Goal: Transaction & Acquisition: Book appointment/travel/reservation

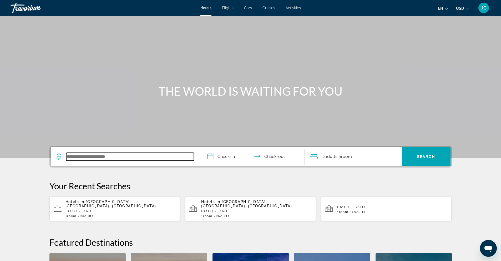
click at [78, 157] on input "Search widget" at bounding box center [130, 157] width 128 height 8
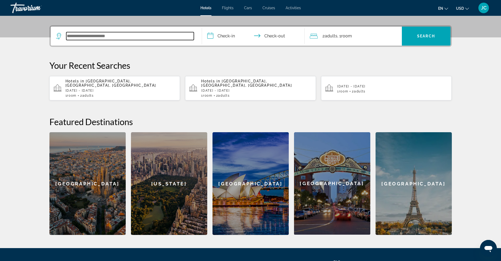
scroll to position [129, 0]
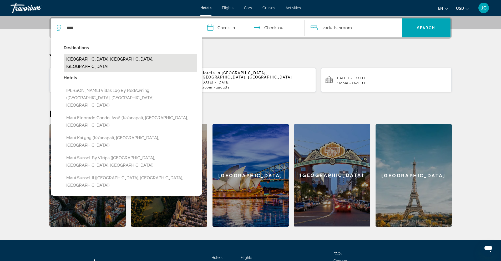
click at [78, 59] on button "[GEOGRAPHIC_DATA], [GEOGRAPHIC_DATA], [GEOGRAPHIC_DATA]" at bounding box center [130, 62] width 133 height 17
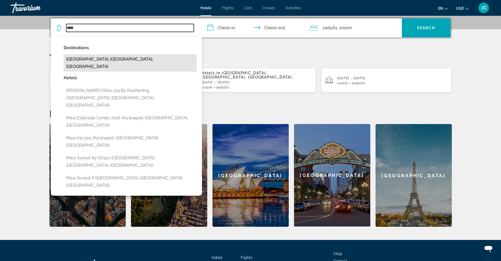
type input "**********"
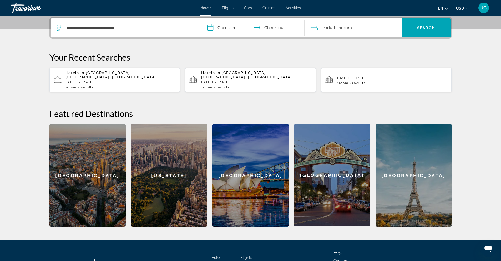
click at [222, 24] on input "**********" at bounding box center [254, 28] width 105 height 21
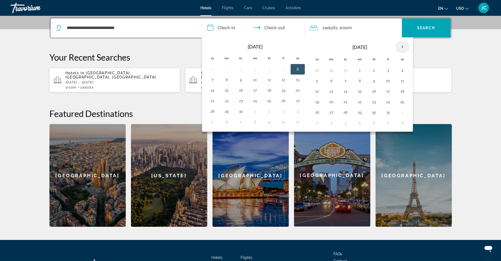
click at [401, 47] on th "Next month" at bounding box center [402, 47] width 14 height 12
click at [316, 81] on button "7" at bounding box center [317, 80] width 8 height 7
click at [360, 81] on button "10" at bounding box center [360, 80] width 8 height 7
type input "**********"
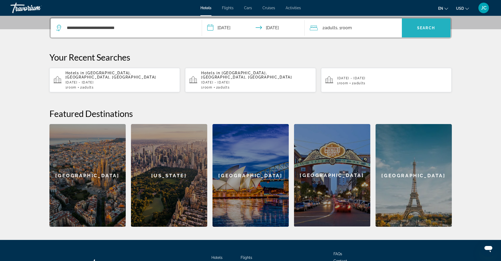
click at [432, 27] on span "Search" at bounding box center [426, 28] width 18 height 4
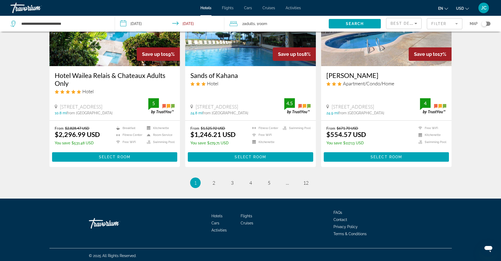
scroll to position [640, 0]
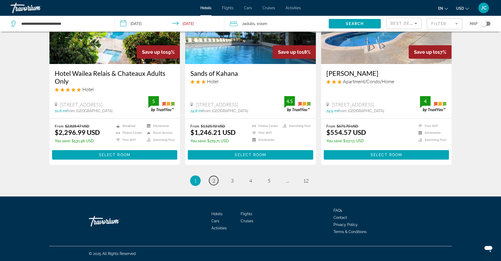
click at [214, 181] on span "2" at bounding box center [213, 181] width 3 height 6
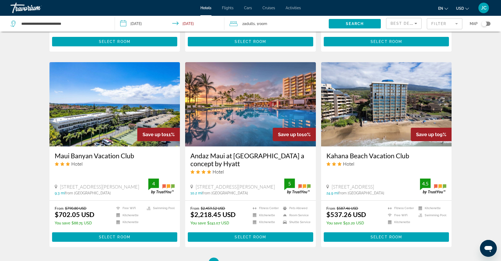
scroll to position [579, 0]
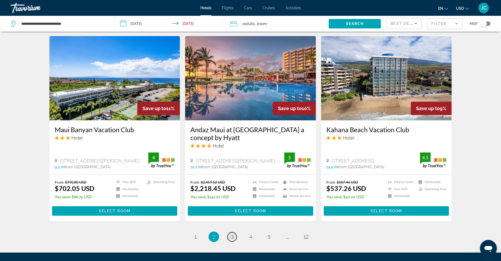
click at [231, 237] on span "3" at bounding box center [232, 237] width 3 height 6
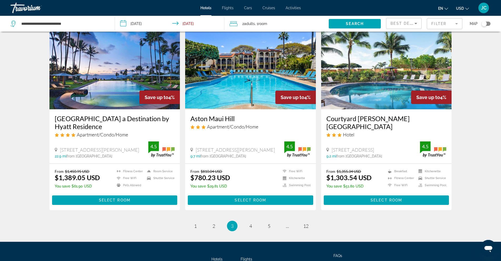
scroll to position [640, 0]
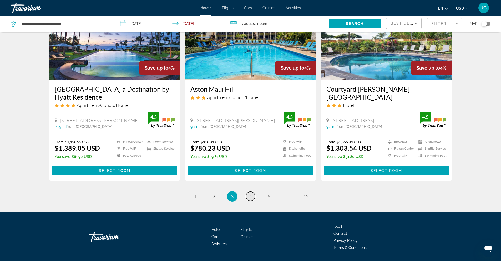
click at [250, 193] on span "4" at bounding box center [250, 196] width 3 height 6
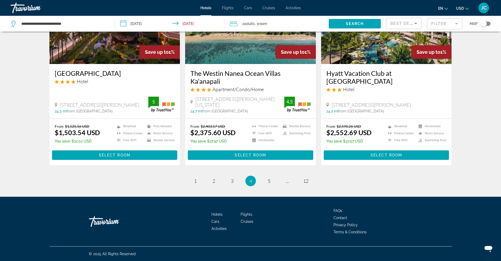
scroll to position [656, 0]
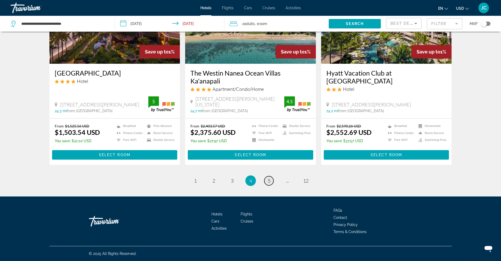
click at [267, 181] on link "page 5" at bounding box center [268, 180] width 9 height 9
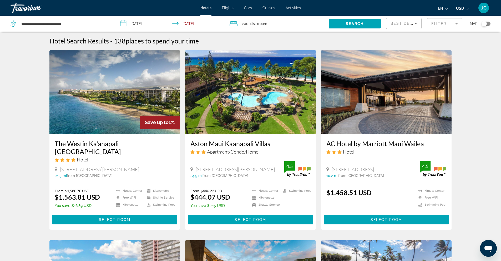
click at [243, 116] on img "Main content" at bounding box center [250, 92] width 131 height 84
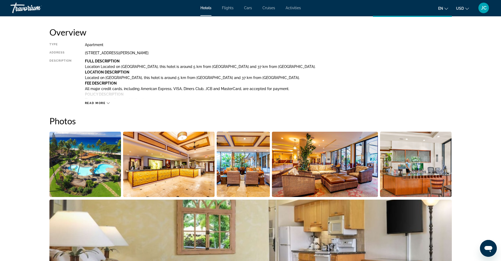
scroll to position [210, 0]
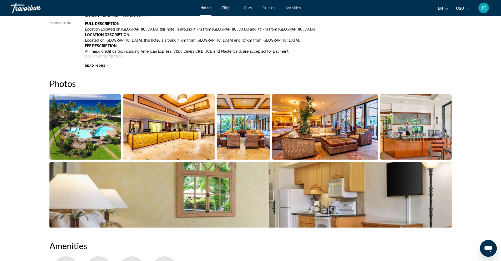
click at [77, 140] on img "Open full-screen image slider" at bounding box center [85, 126] width 72 height 65
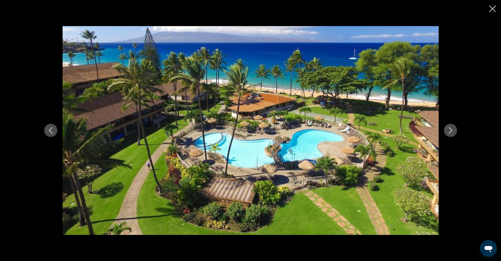
click at [450, 130] on icon "Next image" at bounding box center [450, 130] width 6 height 6
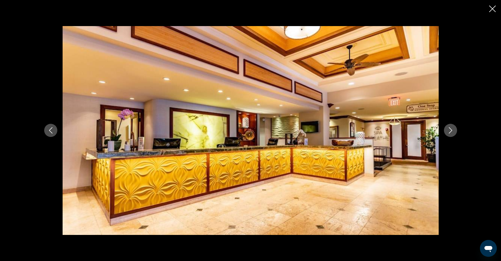
click at [450, 130] on icon "Next image" at bounding box center [450, 130] width 6 height 6
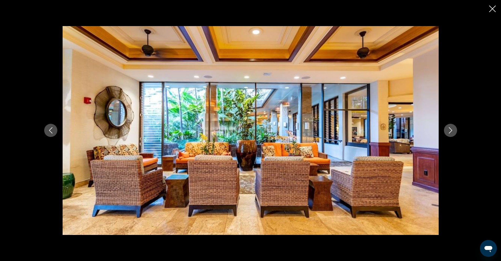
click at [450, 130] on icon "Next image" at bounding box center [450, 130] width 6 height 6
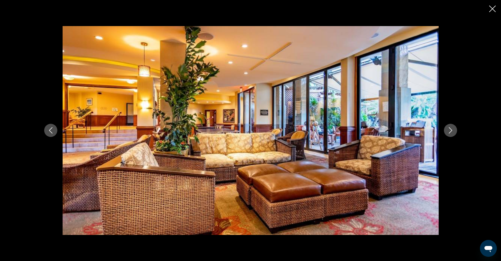
click at [449, 129] on icon "Next image" at bounding box center [450, 130] width 6 height 6
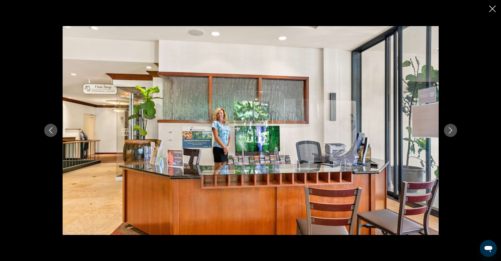
click at [448, 129] on icon "Next image" at bounding box center [450, 130] width 6 height 6
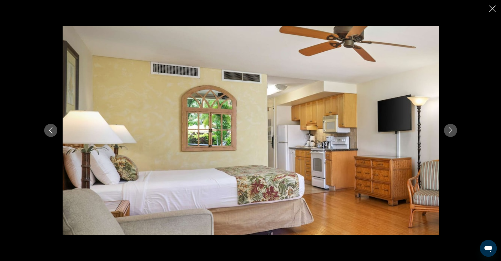
click at [448, 129] on icon "Next image" at bounding box center [450, 130] width 6 height 6
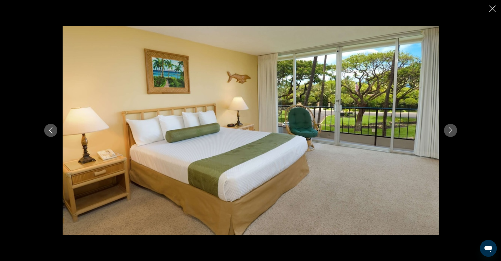
click at [448, 129] on icon "Next image" at bounding box center [450, 130] width 6 height 6
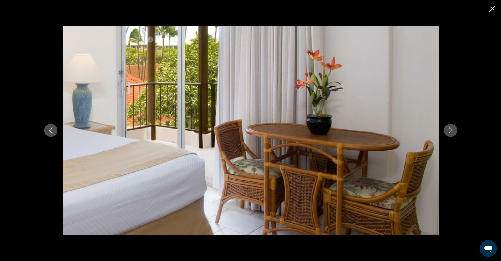
click at [448, 128] on icon "Next image" at bounding box center [450, 130] width 6 height 6
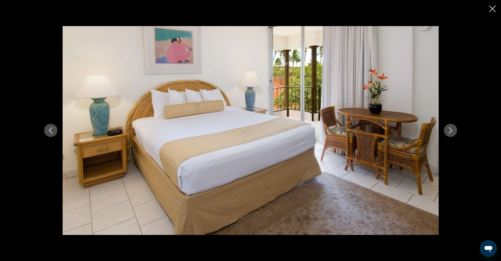
click at [490, 6] on icon "Close slideshow" at bounding box center [492, 9] width 7 height 7
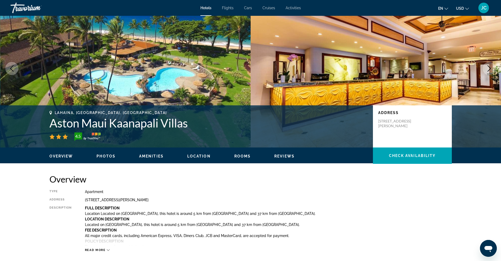
scroll to position [0, 0]
